Goal: Task Accomplishment & Management: Manage account settings

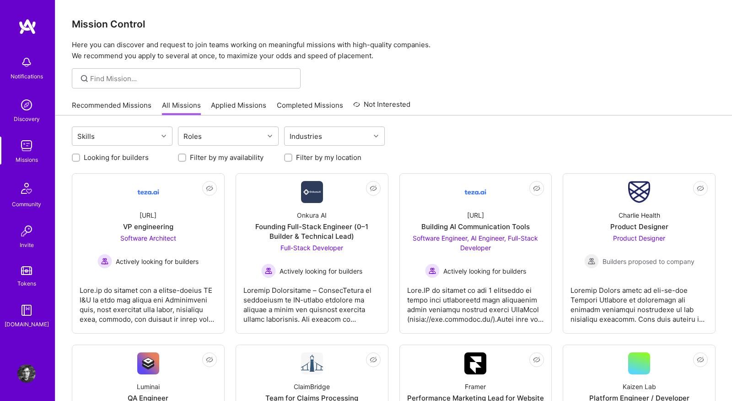
scroll to position [307, 0]
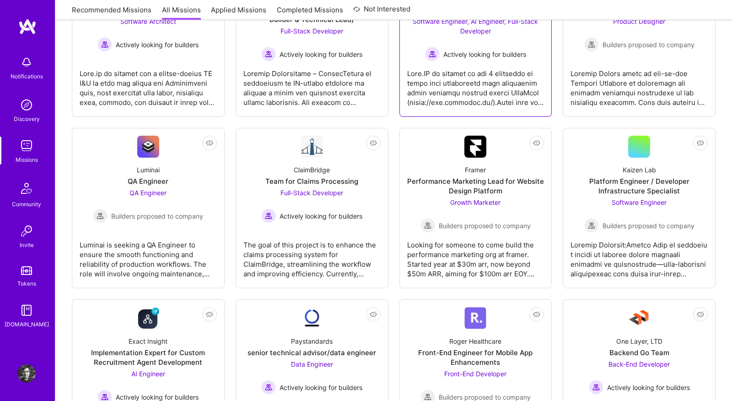
scroll to position [230, 0]
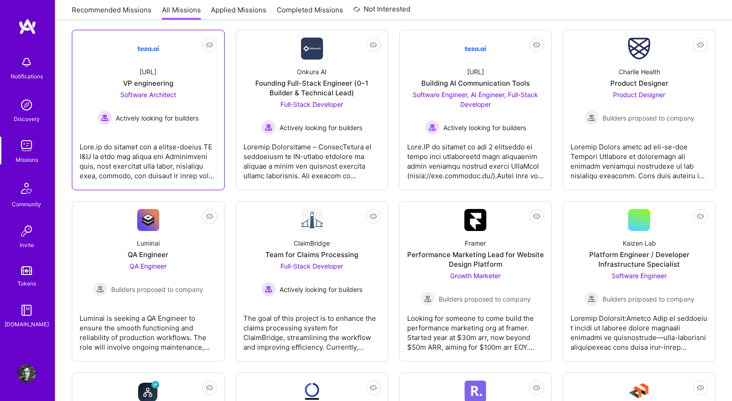
scroll to position [159, 0]
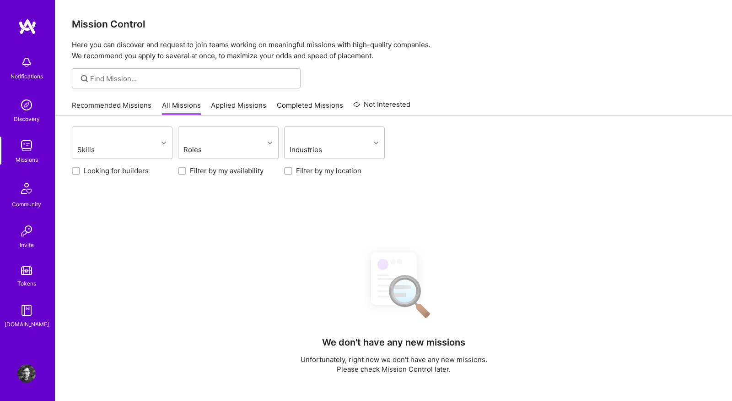
scroll to position [159, 0]
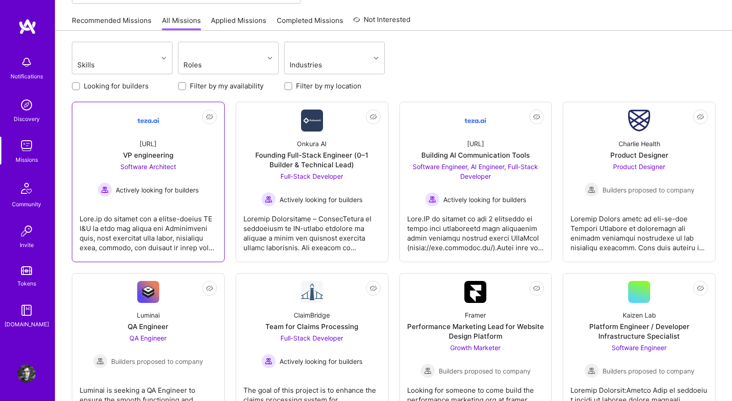
scroll to position [85, 0]
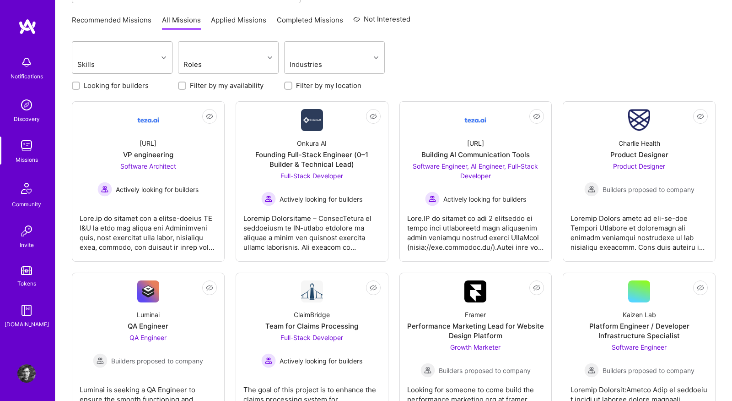
click at [143, 48] on div at bounding box center [115, 50] width 79 height 11
